Goal: Information Seeking & Learning: Check status

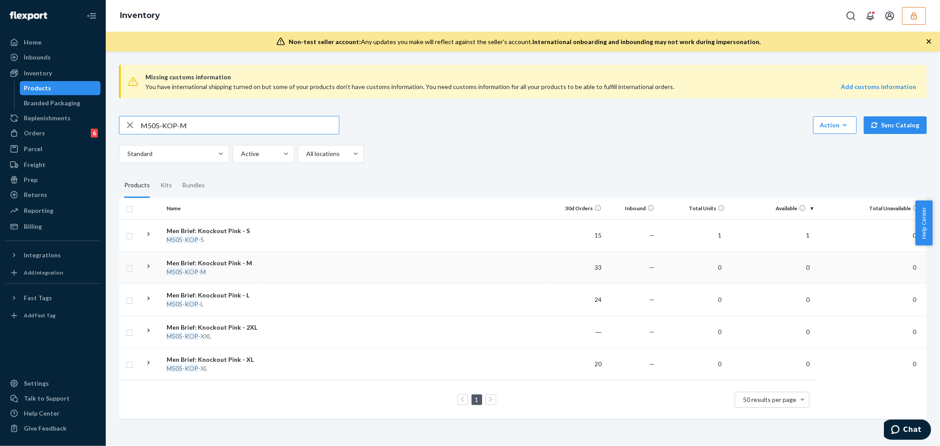
click at [276, 258] on td at bounding box center [407, 267] width 290 height 32
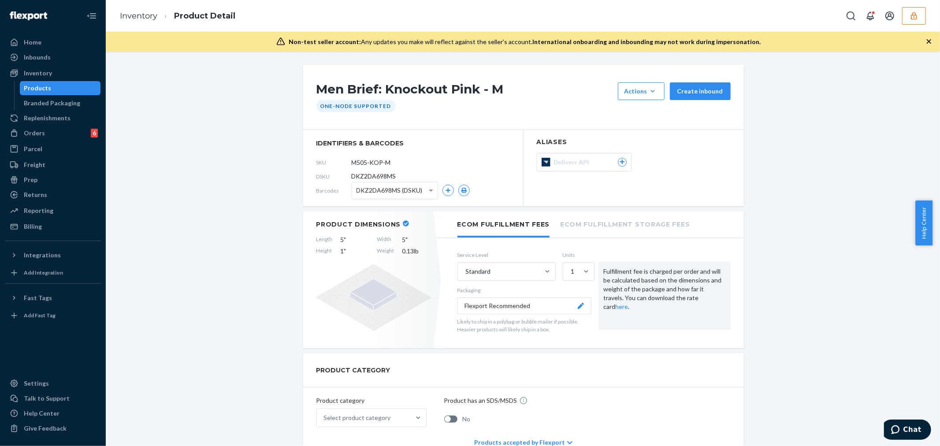
click at [366, 181] on span "DKZ2DA698MS" at bounding box center [374, 176] width 45 height 9
click at [366, 179] on span "DKZ2DA698MS" at bounding box center [374, 176] width 45 height 9
copy span "DKZ2DA698MS"
click at [919, 13] on button "button" at bounding box center [914, 16] width 24 height 18
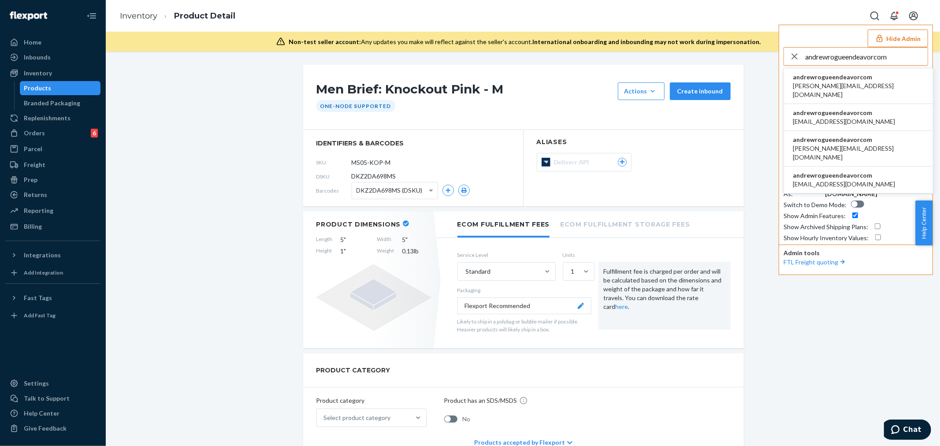
type input "andrewrogueendeavorcom"
click at [834, 78] on span "andrewrogueendeavorcom" at bounding box center [858, 77] width 131 height 9
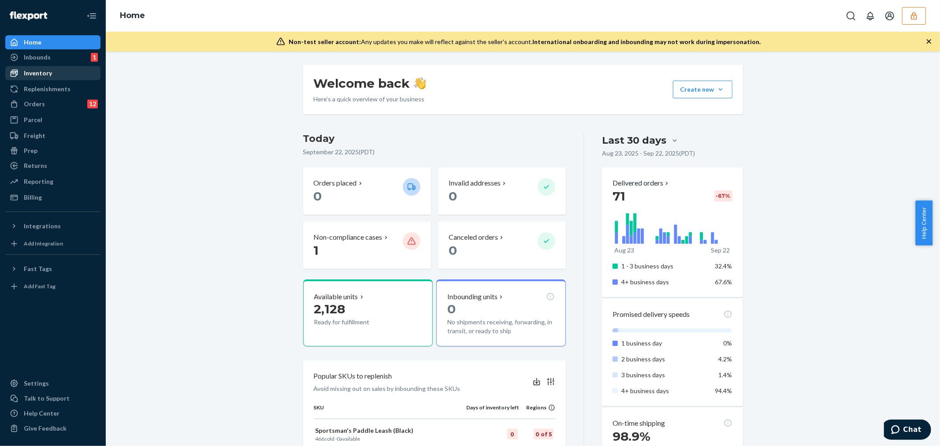
click at [64, 75] on div "Inventory" at bounding box center [52, 73] width 93 height 12
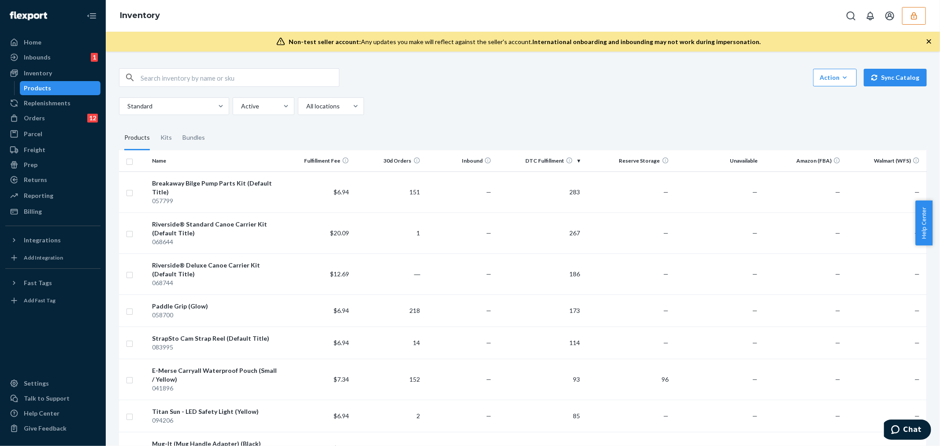
click at [232, 86] on input "text" at bounding box center [240, 78] width 198 height 18
click at [232, 81] on input "text" at bounding box center [240, 78] width 198 height 18
paste input "DWB2H8E3TEY"
type input "DWB2H8E3TEY"
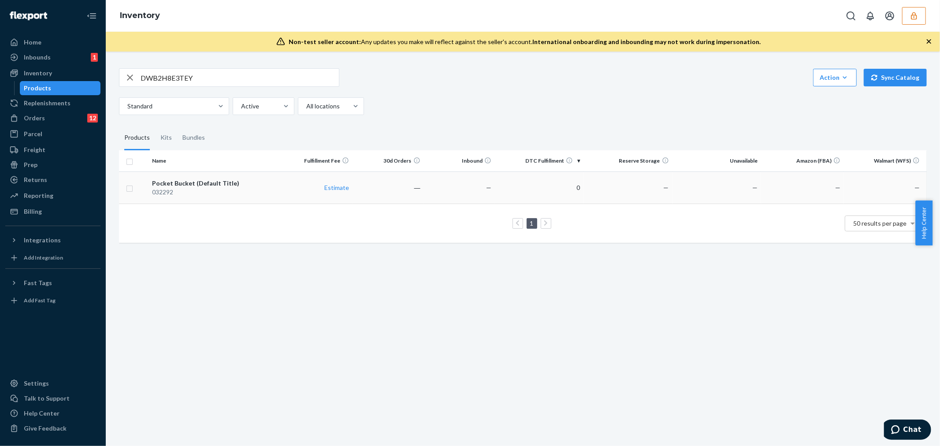
click at [279, 193] on td "Pocket Bucket (Default Title) 032292" at bounding box center [215, 187] width 133 height 32
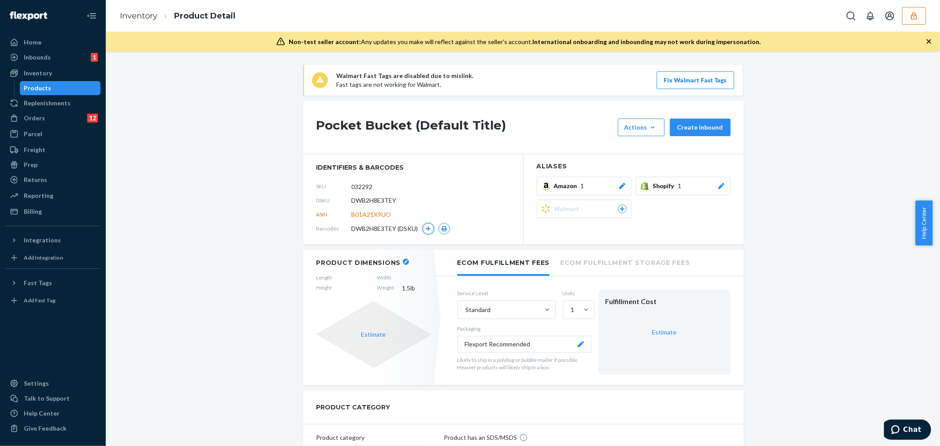
click at [425, 230] on icon "button" at bounding box center [427, 228] width 5 height 5
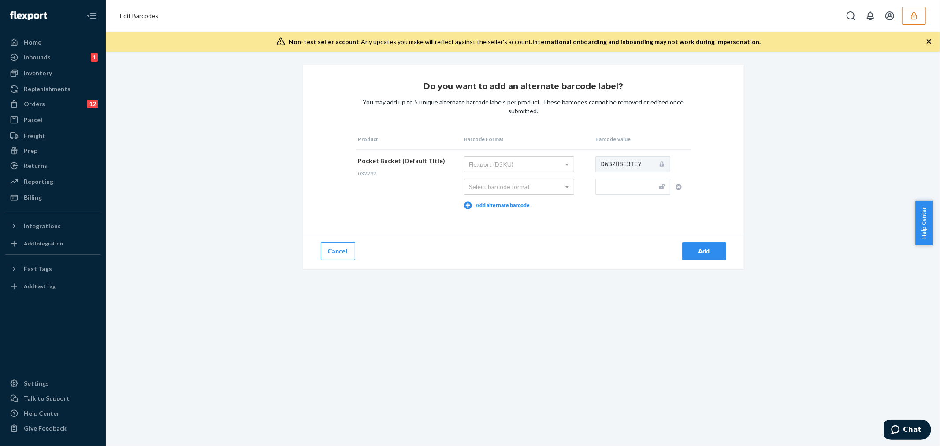
click at [532, 186] on div "Select barcode format" at bounding box center [519, 186] width 109 height 15
click at [610, 186] on input "text" at bounding box center [633, 187] width 75 height 16
type input "780292322843"
click at [707, 253] on div "Add" at bounding box center [704, 251] width 29 height 9
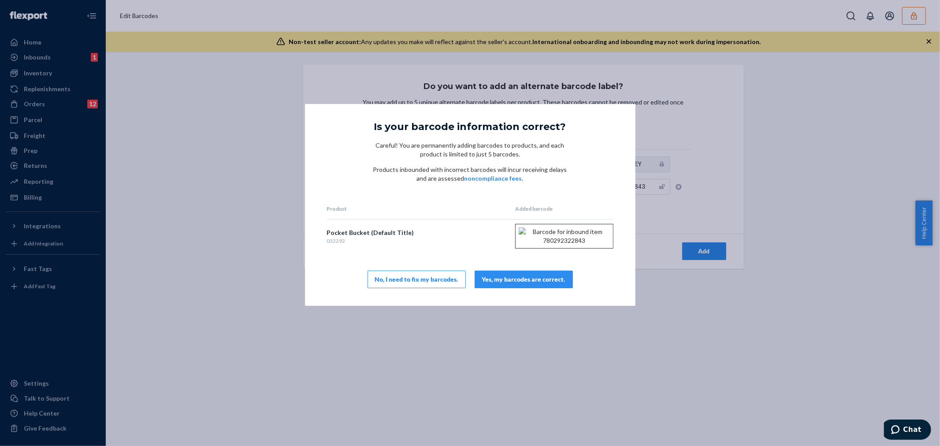
click at [554, 284] on div "Yes, my barcodes are correct." at bounding box center [523, 279] width 83 height 9
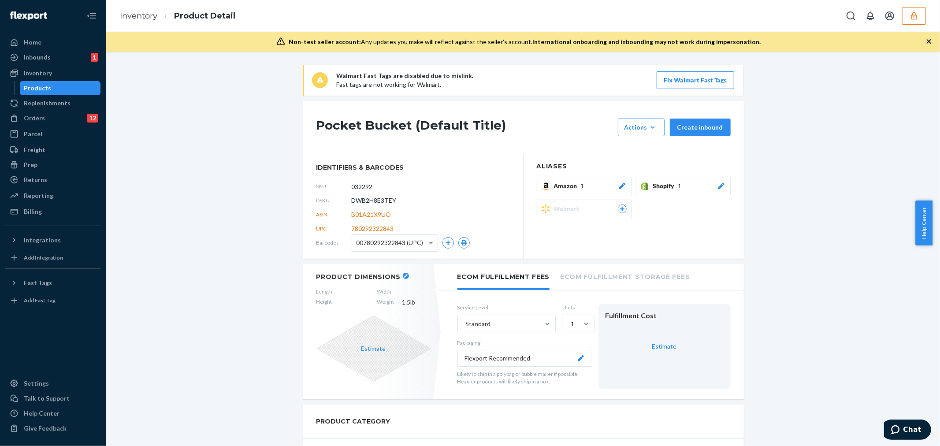
click at [919, 19] on button "button" at bounding box center [914, 16] width 24 height 18
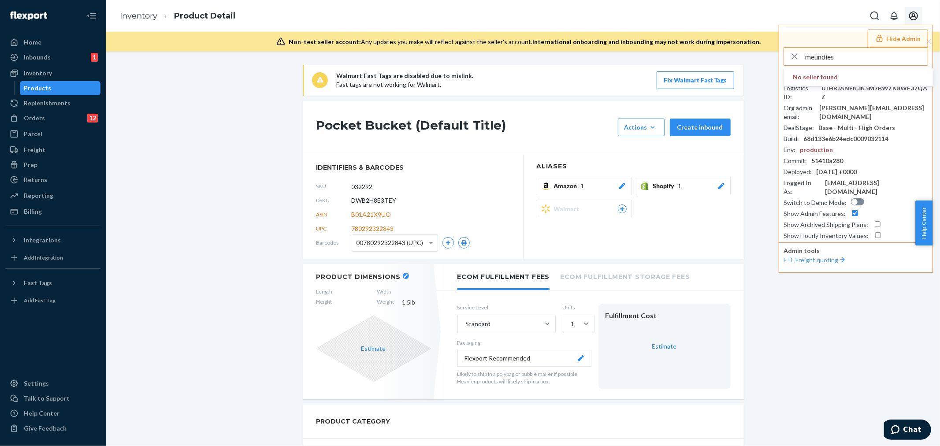
type input "meundies"
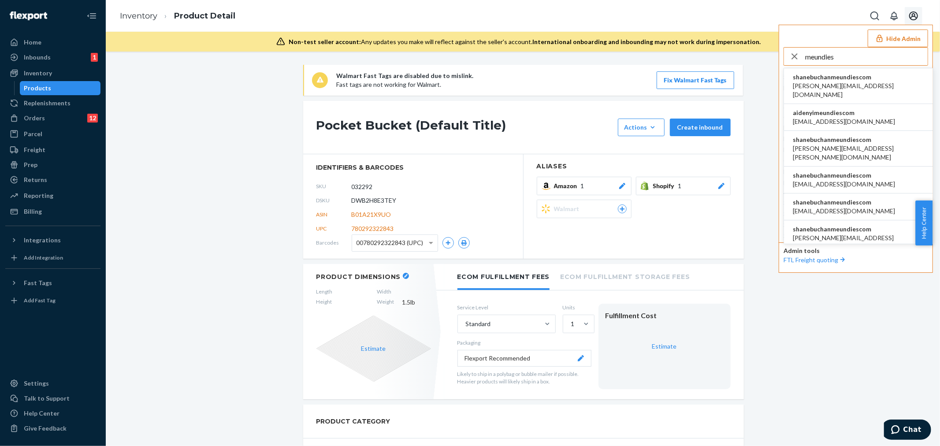
click at [817, 82] on span "aaronjhon.ygay@awesomecx.com" at bounding box center [858, 91] width 131 height 18
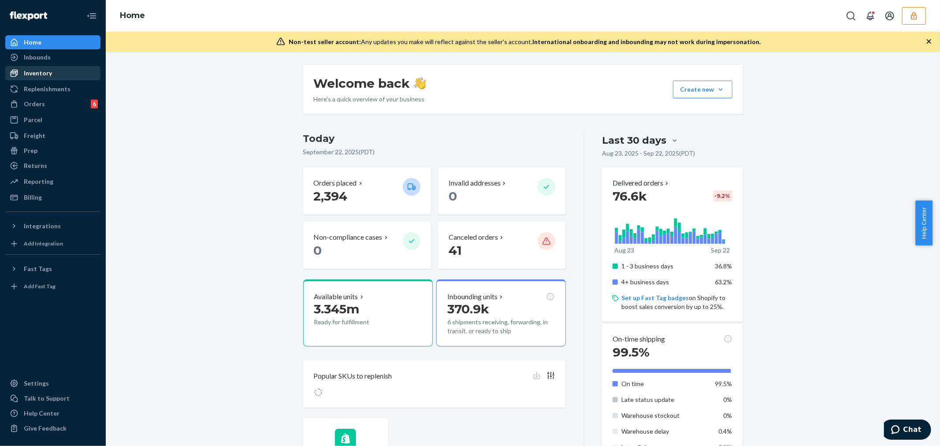
click at [34, 72] on div "Inventory" at bounding box center [38, 73] width 28 height 9
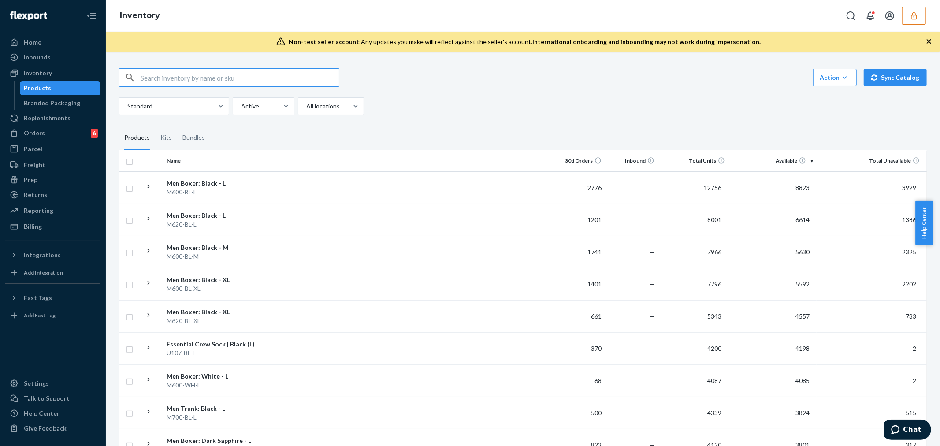
click at [216, 77] on input "text" at bounding box center [240, 78] width 198 height 18
type input "m505-kop-m"
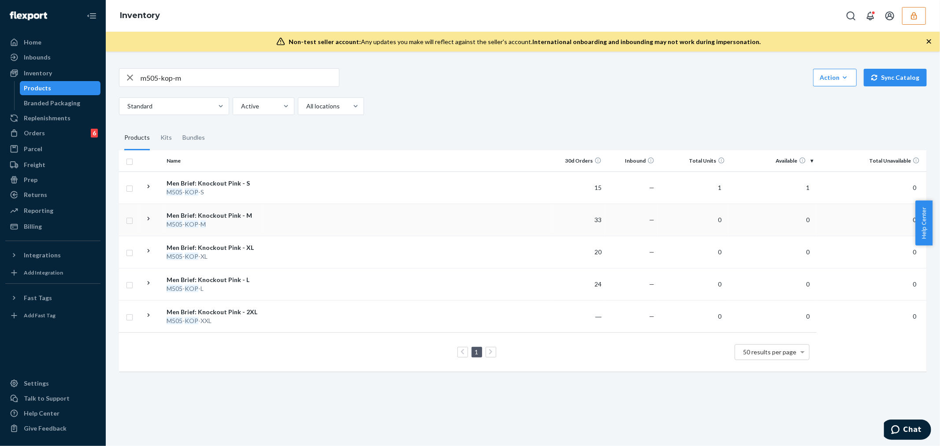
click at [305, 210] on table "Name 30d Orders Inbound Total Units Available Total Unavailable Men Brief: Knoc…" at bounding box center [523, 260] width 808 height 221
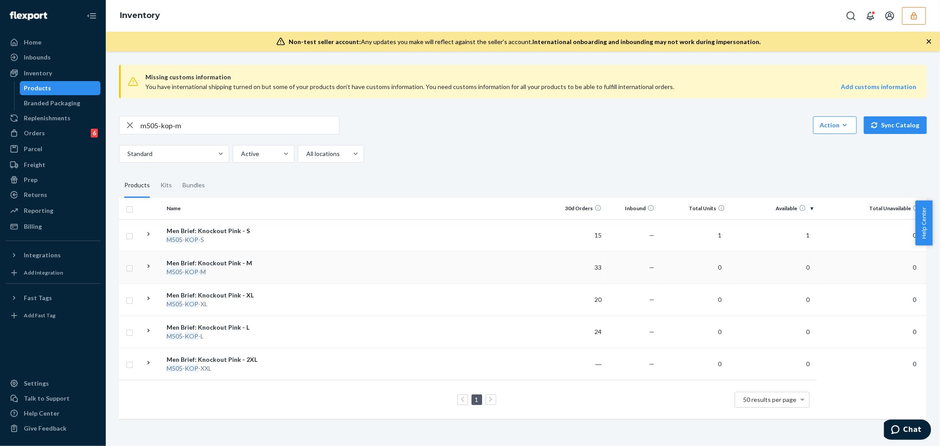
click at [276, 275] on td at bounding box center [407, 267] width 290 height 32
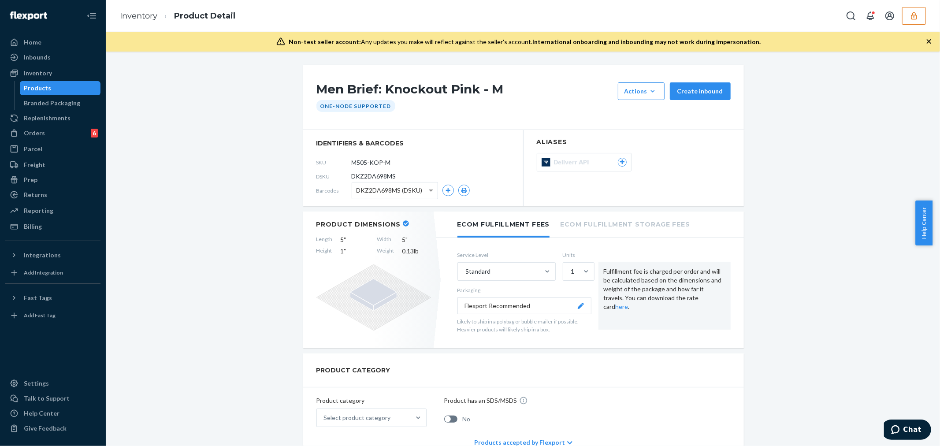
click at [372, 175] on span "DKZ2DA698MS" at bounding box center [374, 176] width 45 height 9
copy span "DKZ2DA698MS"
click at [913, 18] on icon "button" at bounding box center [914, 15] width 9 height 9
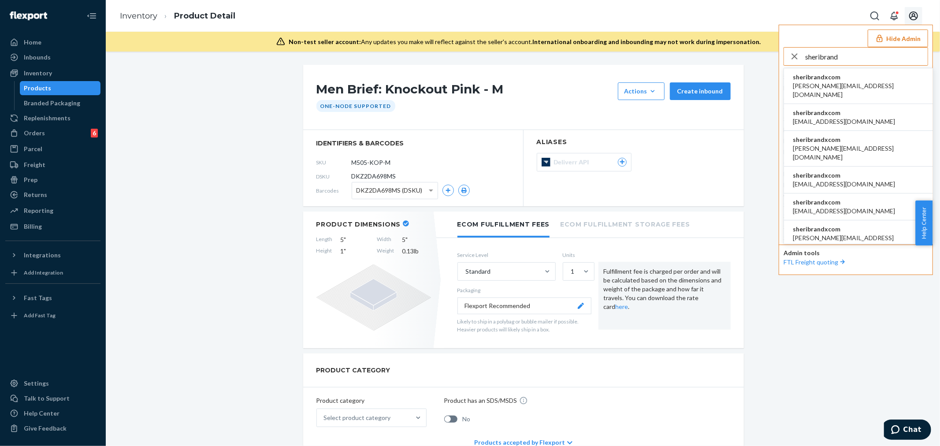
type input "sheribrand"
click at [868, 78] on li "sheribrandxcom adriana@brandx.com" at bounding box center [858, 86] width 149 height 36
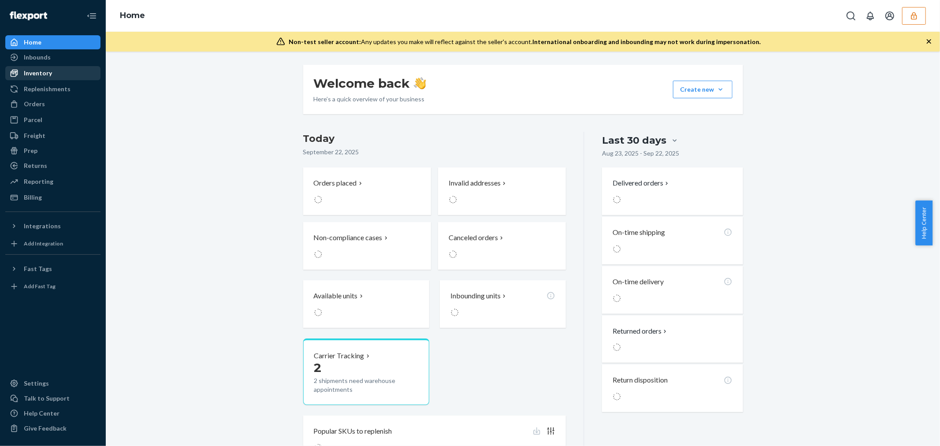
click at [56, 73] on div "Inventory" at bounding box center [52, 73] width 93 height 12
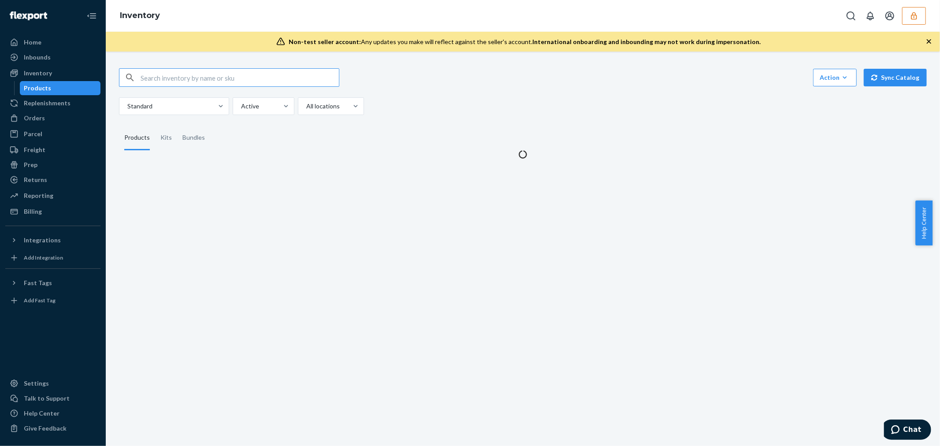
click at [187, 75] on input "text" at bounding box center [240, 78] width 198 height 18
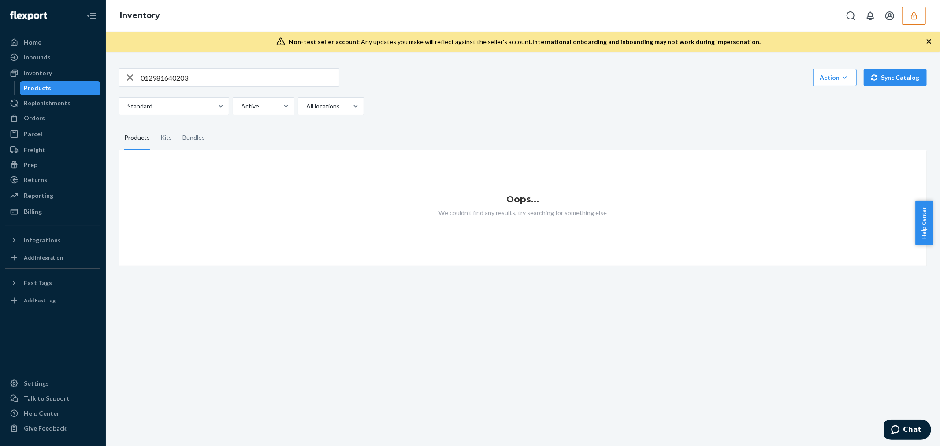
click at [227, 82] on input "012981640203" at bounding box center [240, 78] width 198 height 18
click at [197, 78] on input "012981640203" at bounding box center [240, 78] width 198 height 18
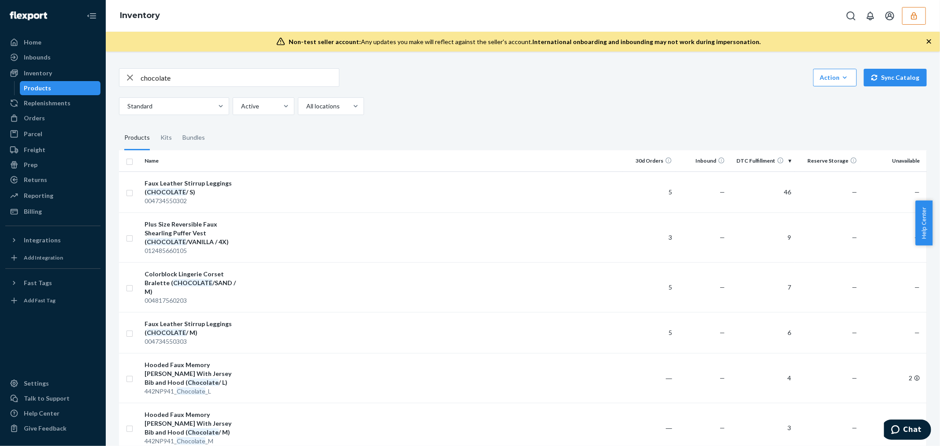
click at [275, 76] on input "chocolate" at bounding box center [240, 78] width 198 height 18
click at [272, 78] on input "chocolate" at bounding box center [240, 78] width 198 height 18
type input "chocolate shorts"
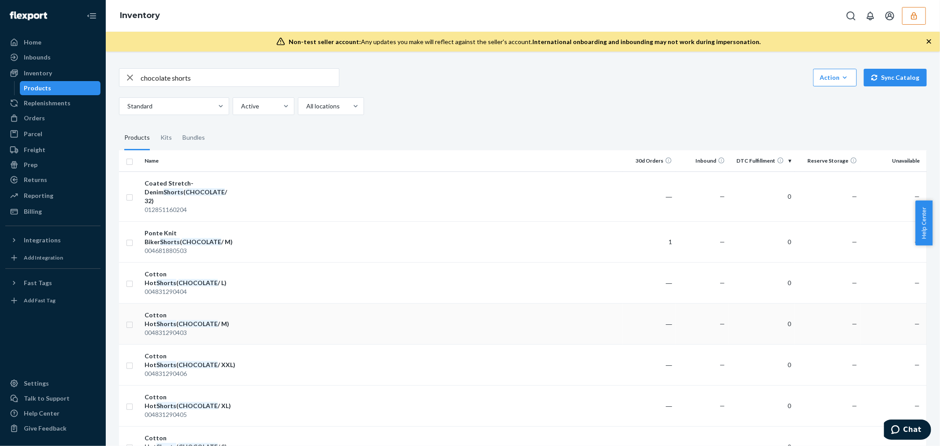
click at [306, 311] on td at bounding box center [431, 323] width 383 height 41
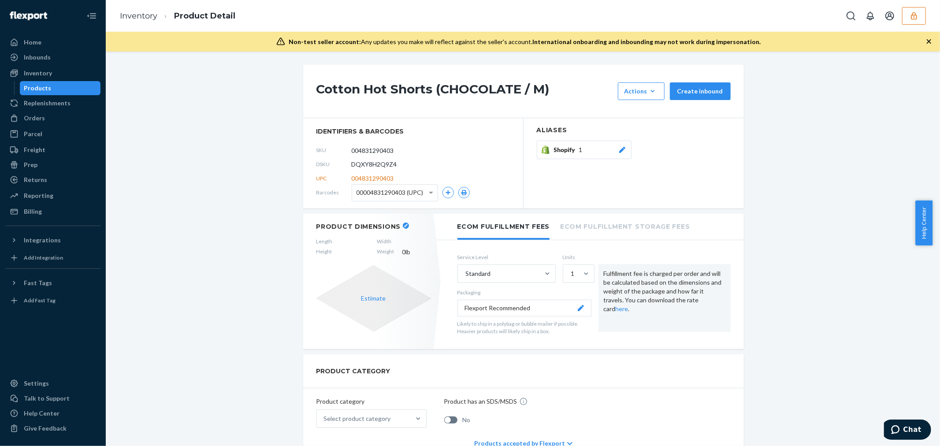
click at [391, 165] on span "DQXY8H2Q9Z4" at bounding box center [374, 164] width 45 height 9
click at [391, 164] on span "DQXY8H2Q9Z4" at bounding box center [374, 164] width 45 height 9
click at [377, 164] on span "DQXY8H2Q9Z4" at bounding box center [374, 164] width 45 height 9
copy span "DQXY8H2Q9Z4"
